Goal: Transaction & Acquisition: Purchase product/service

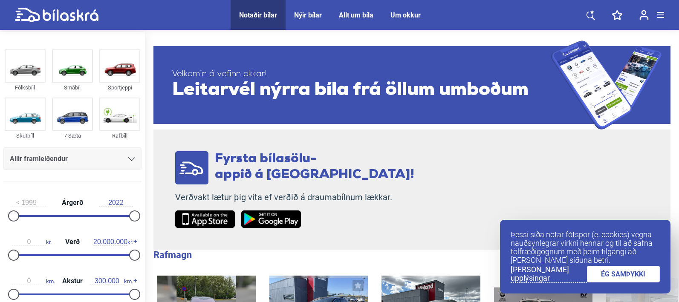
click at [35, 252] on div "0 kr. Verð 20.000.000 kr." at bounding box center [72, 247] width 138 height 39
click at [34, 255] on div at bounding box center [72, 255] width 121 height 2
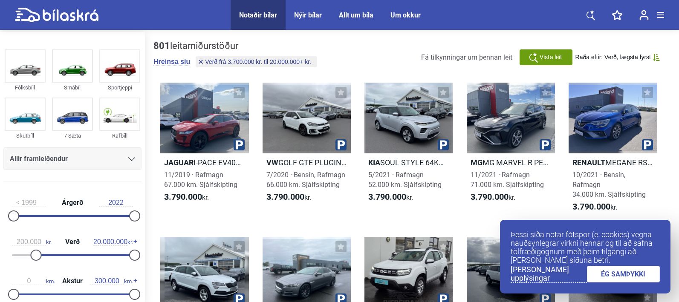
type input "0"
drag, startPoint x: 37, startPoint y: 255, endPoint x: 0, endPoint y: 247, distance: 37.5
click at [0, 244] on div "1999 Árgerð 2022 0 kr. Verð 20.000.000 kr. 0 km. Akstur 300.000 km." at bounding box center [72, 247] width 145 height 118
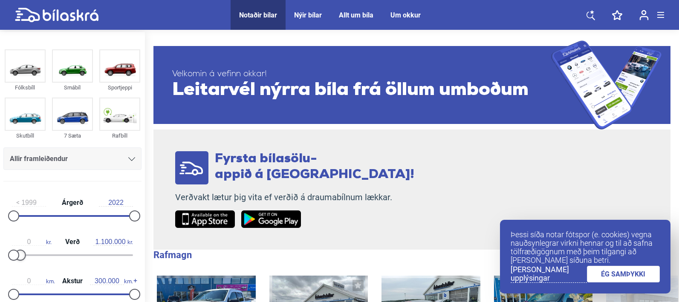
type input "1.000.000"
drag, startPoint x: 130, startPoint y: 255, endPoint x: 17, endPoint y: 256, distance: 112.1
click at [17, 256] on div at bounding box center [72, 255] width 121 height 2
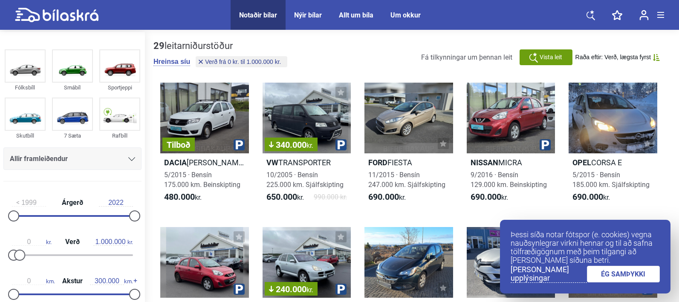
click at [637, 273] on link "ÉG SAMÞYKKI" at bounding box center [623, 274] width 73 height 17
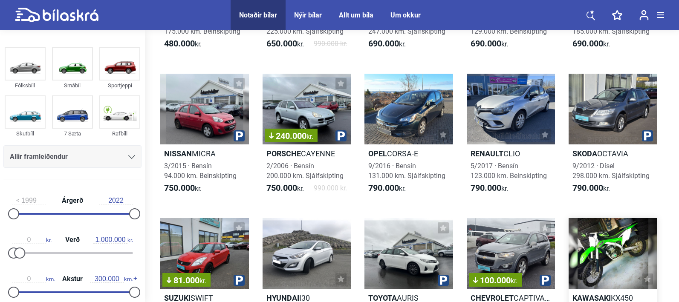
scroll to position [77, 0]
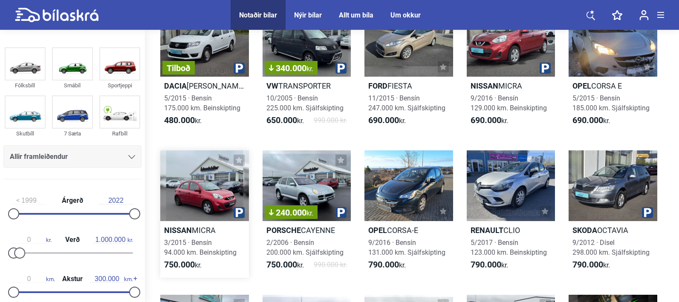
click at [203, 193] on div at bounding box center [204, 185] width 89 height 71
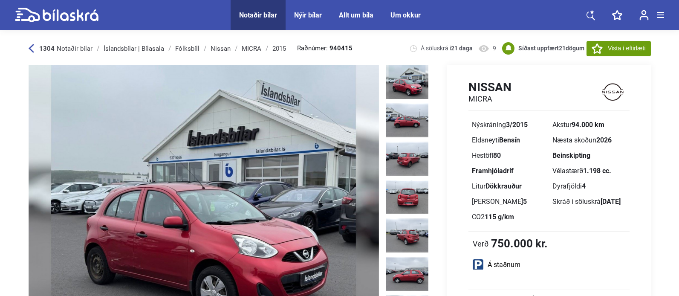
click at [289, 185] on img at bounding box center [204, 205] width 350 height 280
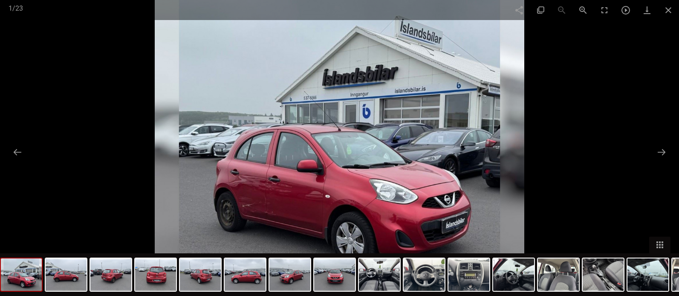
scroll to position [0, 1]
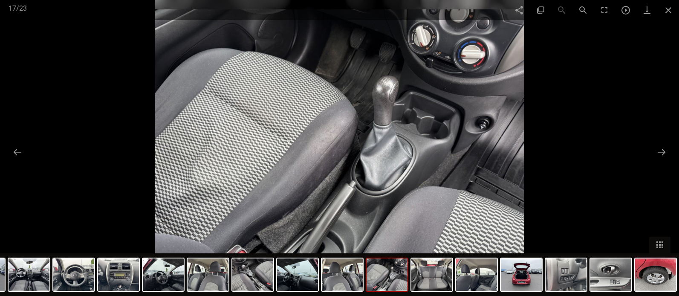
drag, startPoint x: 501, startPoint y: 121, endPoint x: 449, endPoint y: 91, distance: 60.7
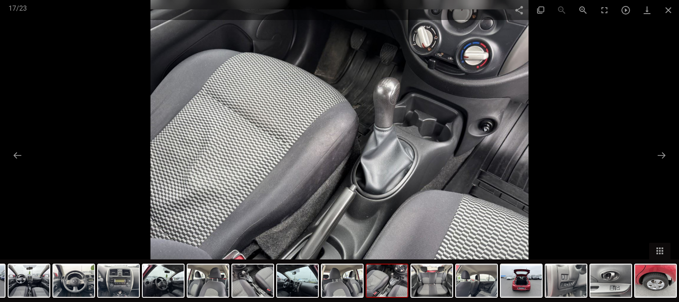
scroll to position [77, 0]
type input "20.000.000"
